Goal: Navigation & Orientation: Find specific page/section

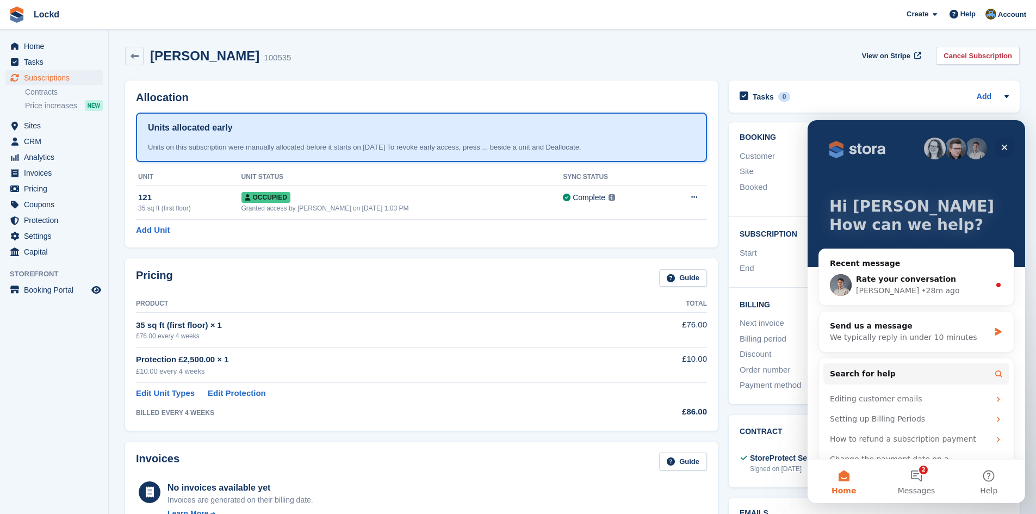
scroll to position [21, 0]
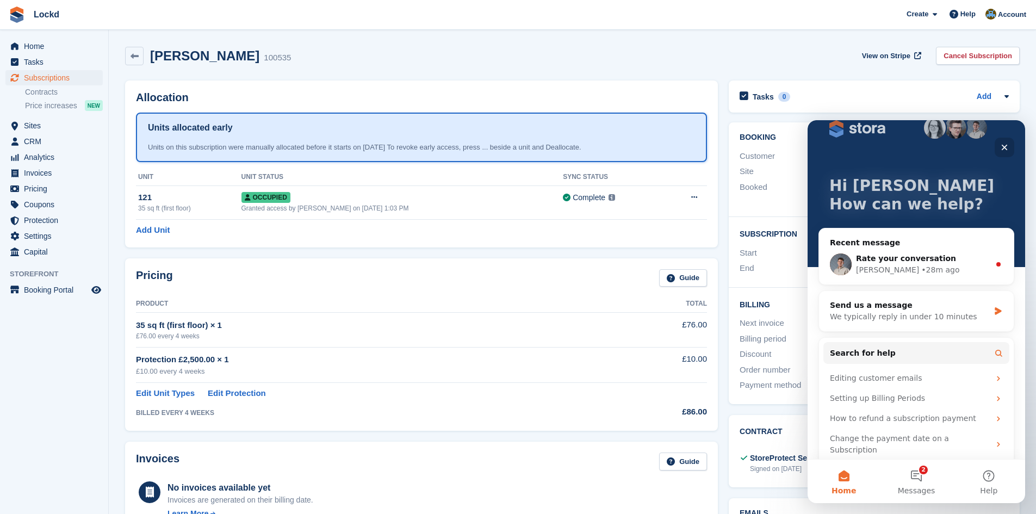
click at [1002, 145] on icon "Close" at bounding box center [1004, 147] width 9 height 9
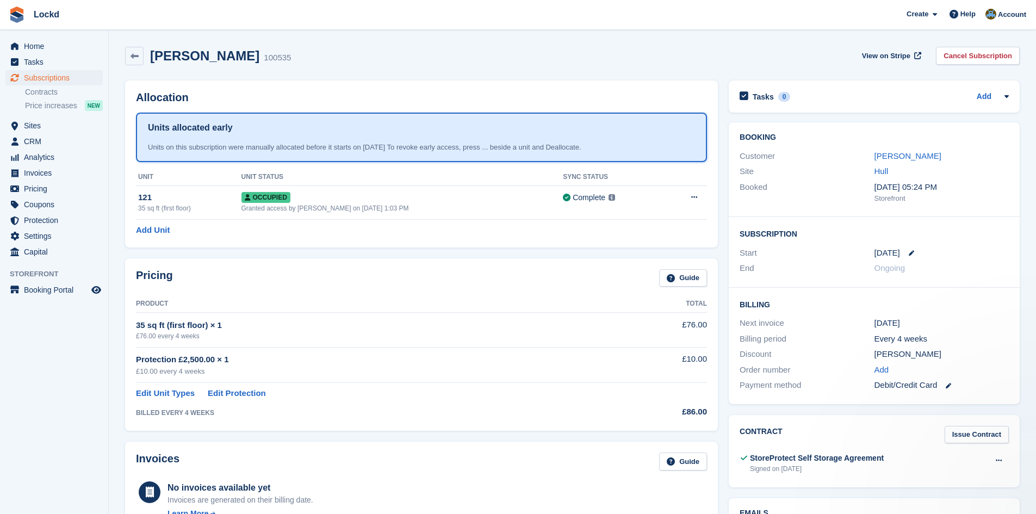
scroll to position [0, 0]
click at [46, 75] on span "Subscriptions" at bounding box center [56, 77] width 65 height 15
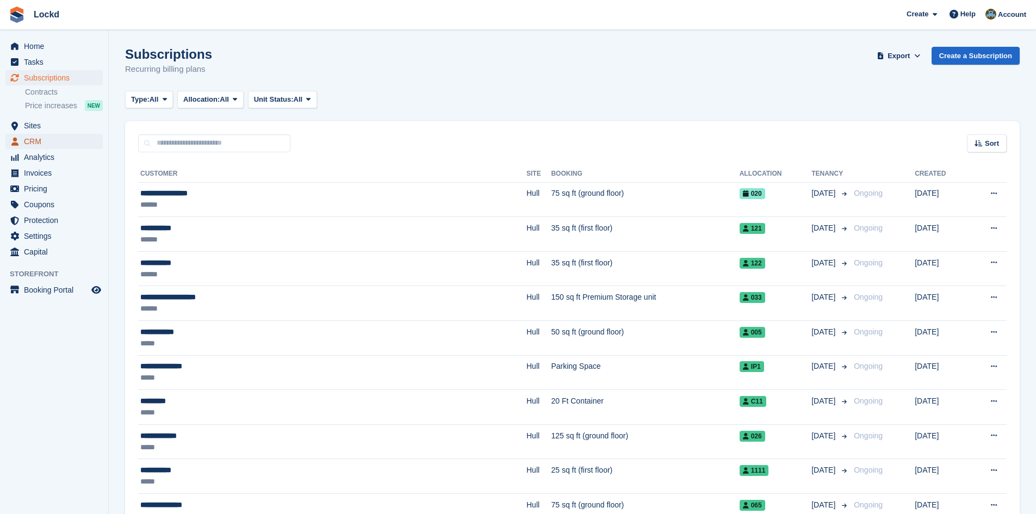
click at [36, 136] on span "CRM" at bounding box center [56, 141] width 65 height 15
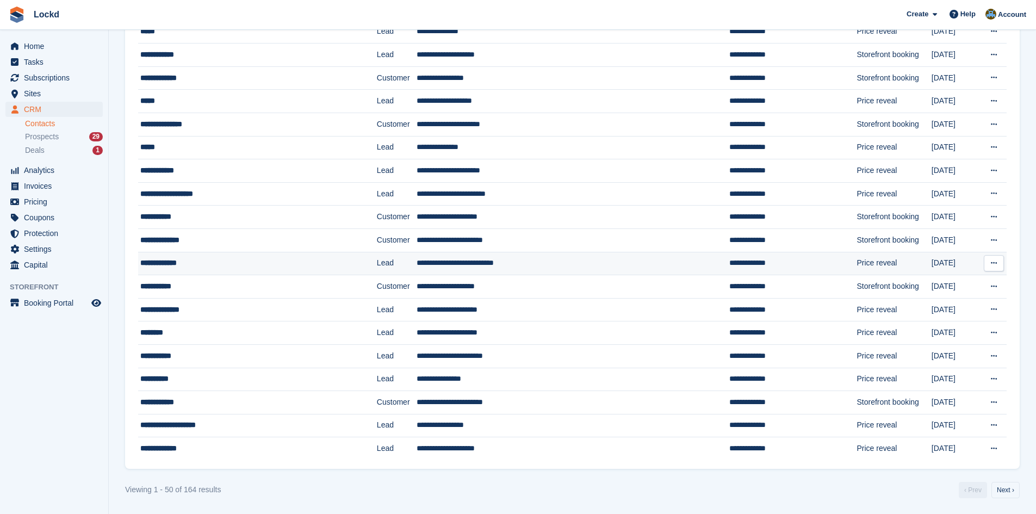
scroll to position [839, 0]
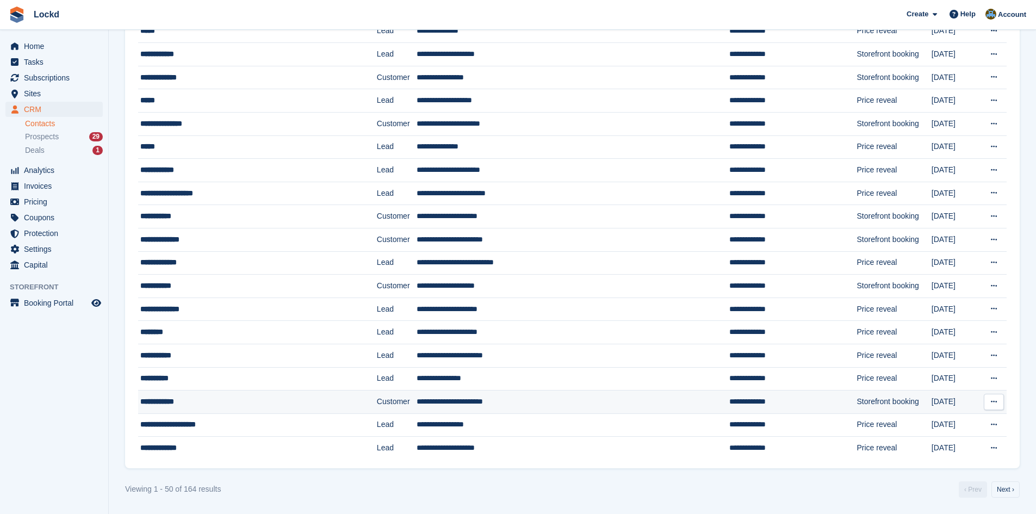
click at [994, 405] on icon at bounding box center [994, 401] width 6 height 7
click at [256, 404] on div "**********" at bounding box center [238, 401] width 197 height 11
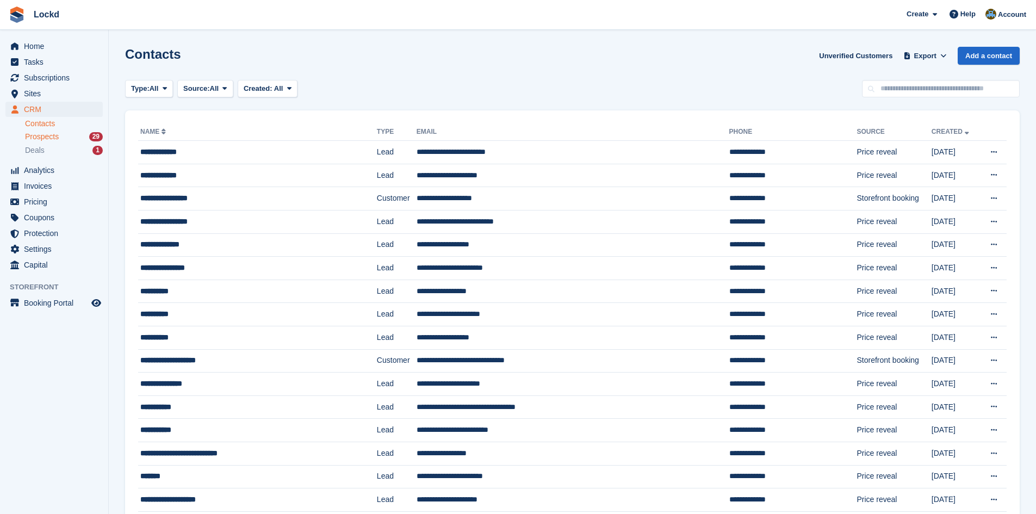
click at [55, 133] on span "Prospects" at bounding box center [42, 137] width 34 height 10
